Goal: Task Accomplishment & Management: Use online tool/utility

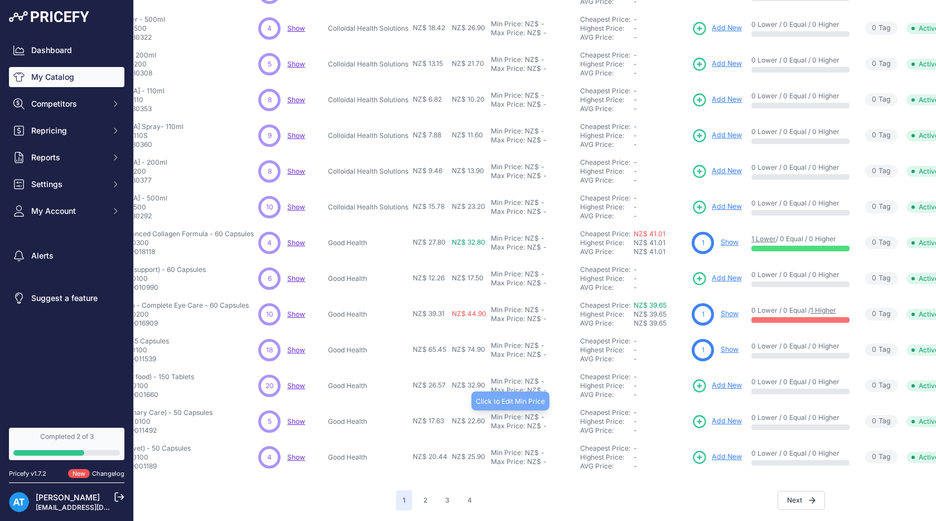
scroll to position [149, 137]
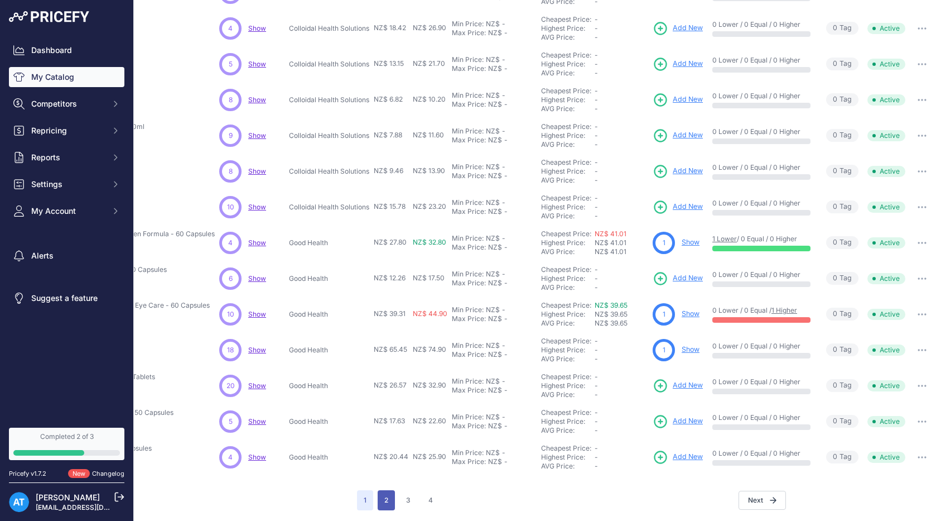
click at [389, 497] on button "2" at bounding box center [386, 500] width 17 height 20
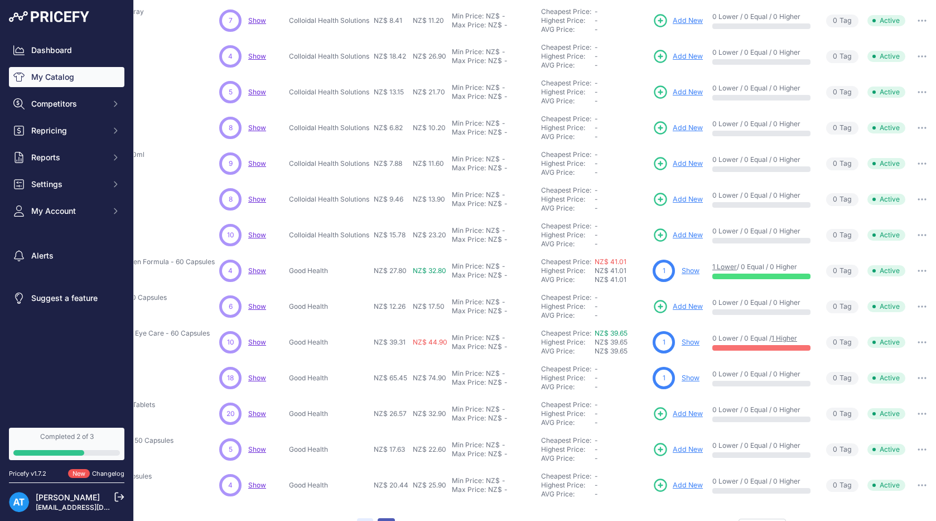
scroll to position [177, 137]
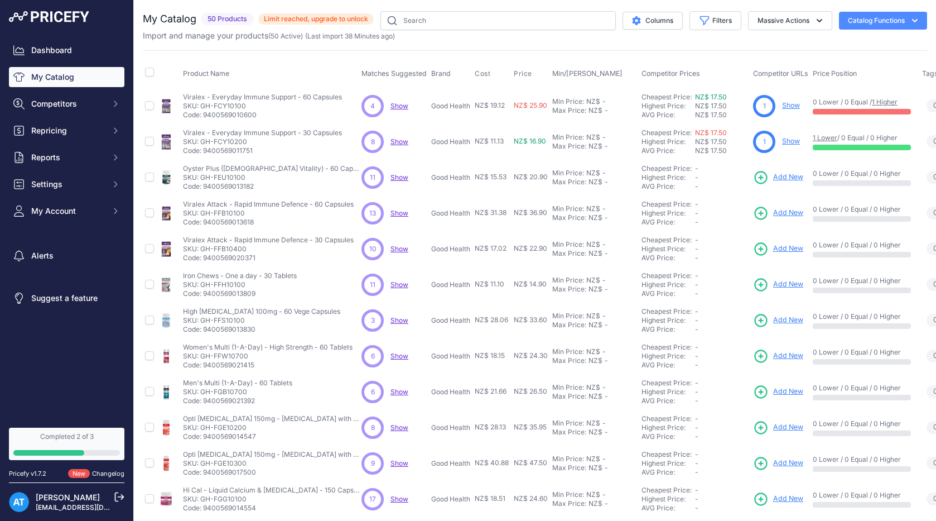
click at [398, 178] on span "Show" at bounding box center [400, 177] width 18 height 8
click at [318, 18] on span "Limit reached, upgrade to unlock" at bounding box center [316, 18] width 116 height 11
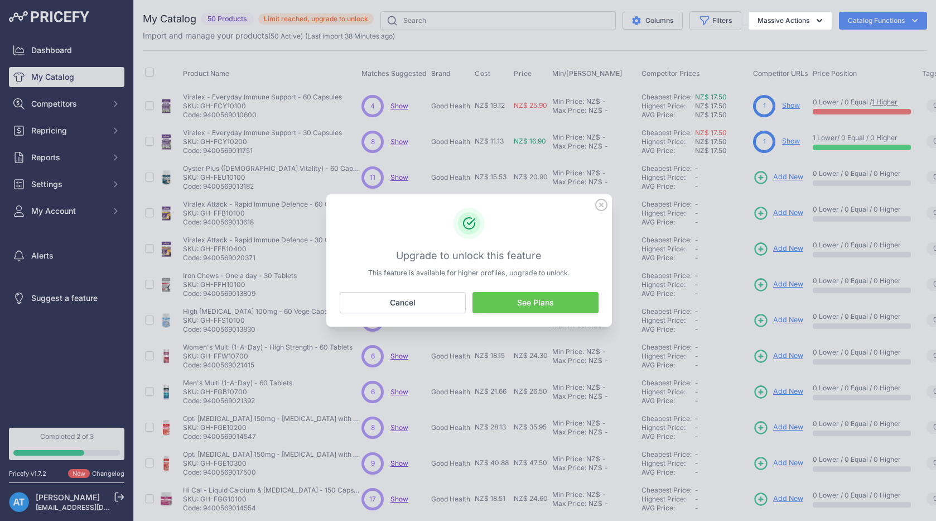
click at [600, 203] on icon at bounding box center [601, 204] width 11 height 11
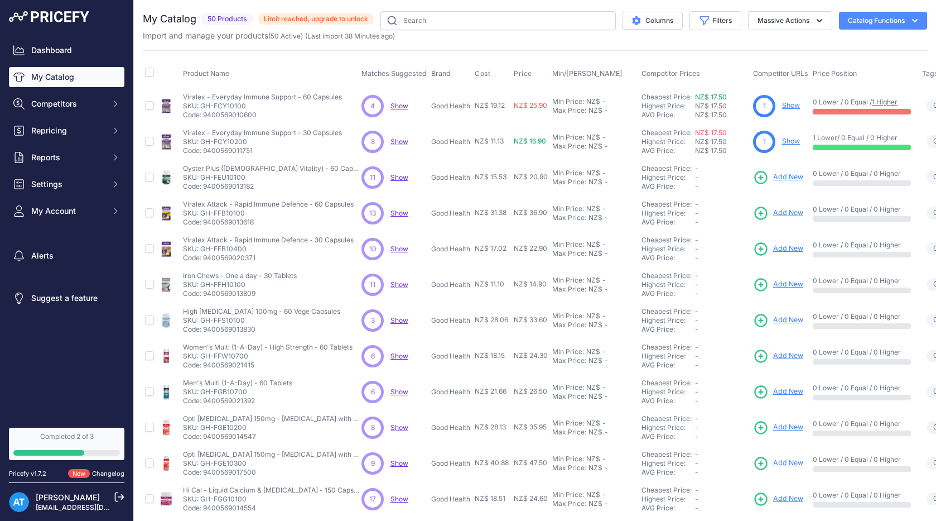
click at [790, 105] on link "Show" at bounding box center [791, 105] width 18 height 8
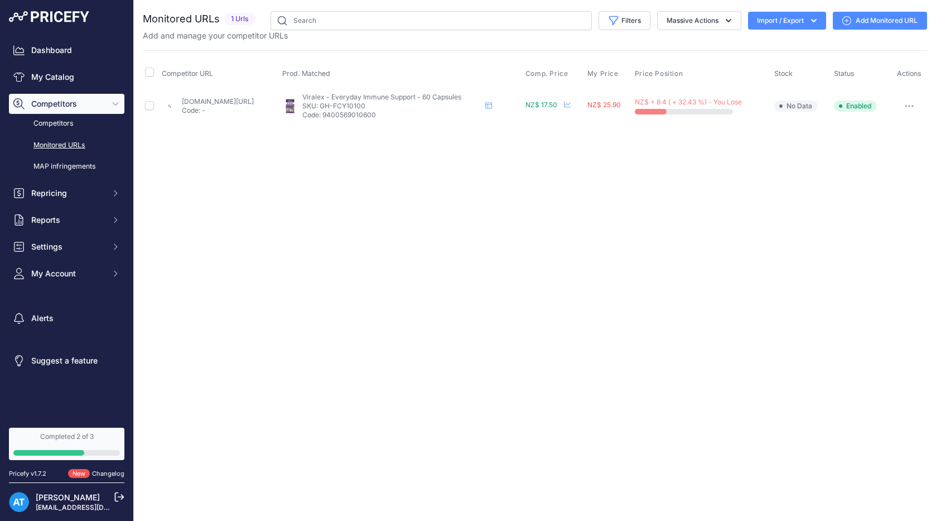
drag, startPoint x: 362, startPoint y: 105, endPoint x: 408, endPoint y: 104, distance: 45.8
click at [408, 104] on p "SKU: GH-FCY10100" at bounding box center [391, 106] width 179 height 9
copy p "GH-FCY10100"
click at [61, 76] on link "My Catalog" at bounding box center [67, 77] width 116 height 20
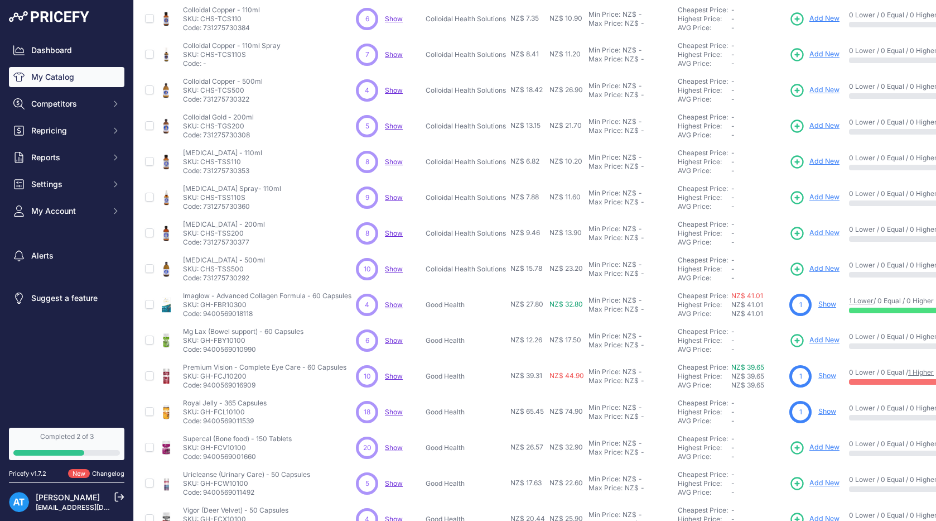
scroll to position [149, 0]
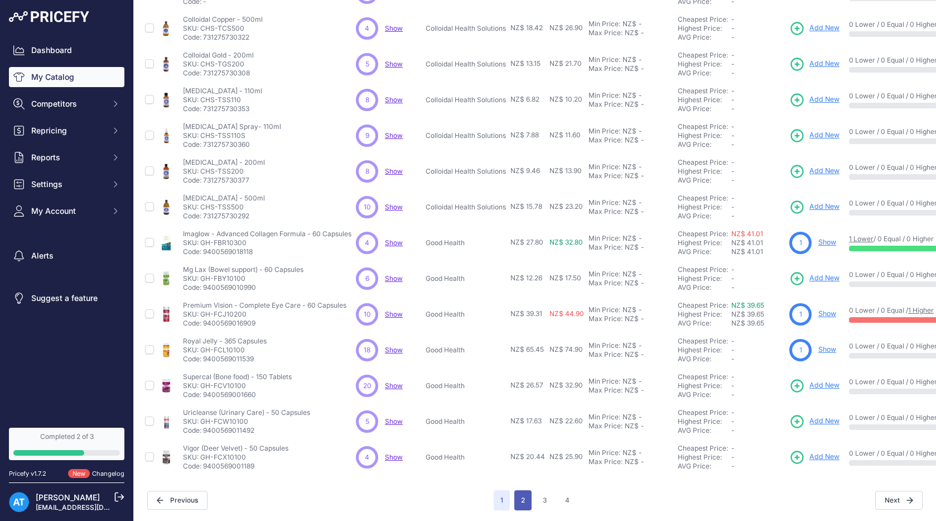
click at [526, 496] on button "2" at bounding box center [523, 500] width 17 height 20
